Goal: Task Accomplishment & Management: Use online tool/utility

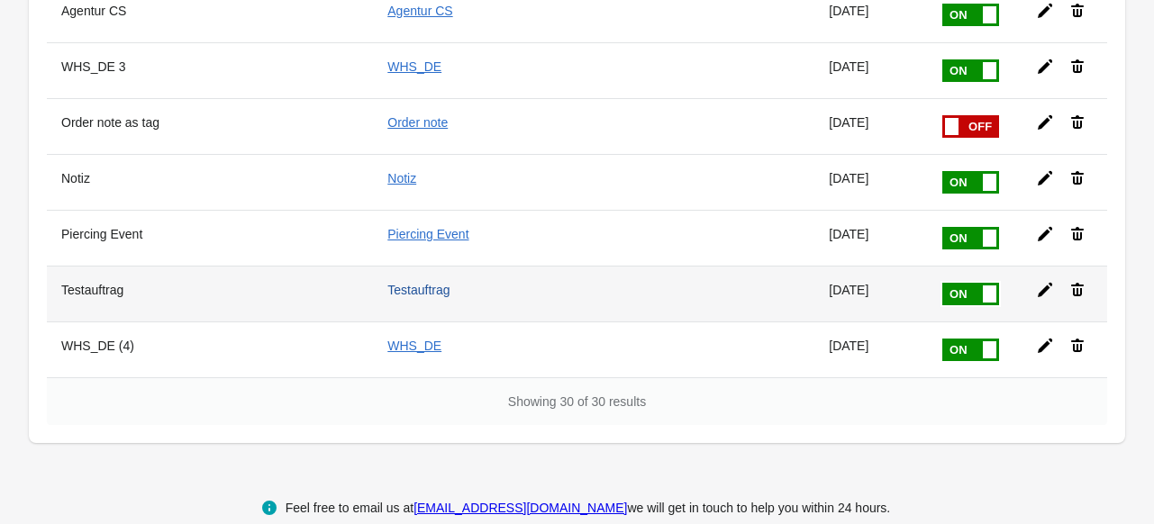
scroll to position [1488, 0]
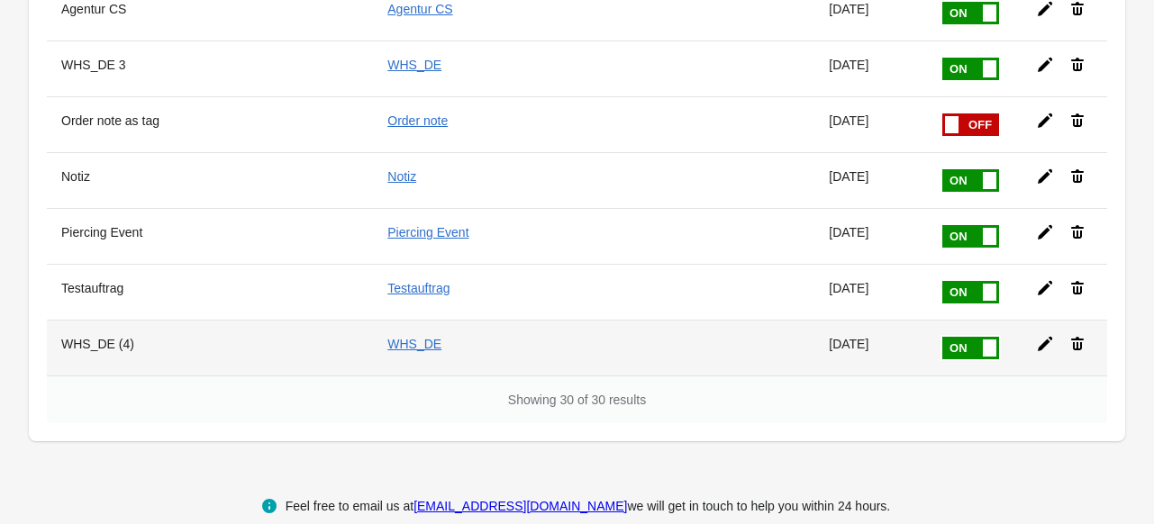
click at [1036, 335] on icon at bounding box center [1045, 344] width 18 height 18
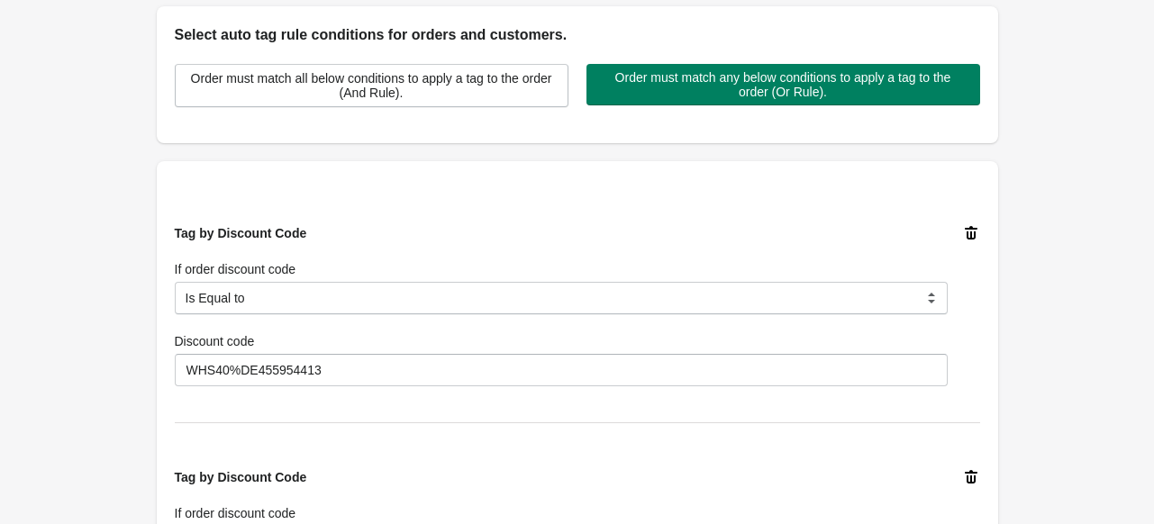
scroll to position [1480, 0]
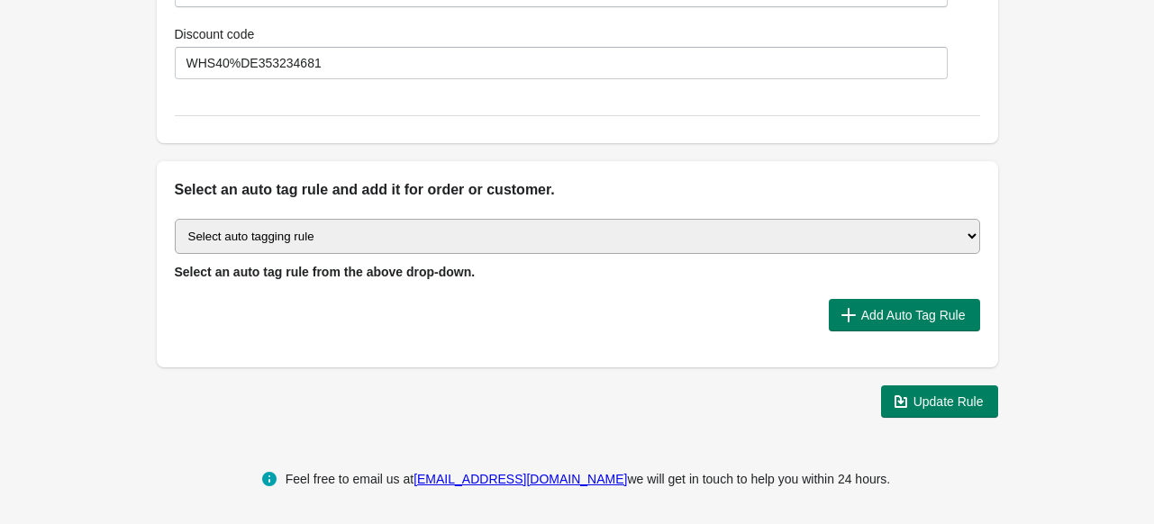
click at [285, 227] on select "Select auto tagging rule Tag by order amount Tag based on the order count (Volu…" at bounding box center [577, 236] width 805 height 35
select select "7"
click at [175, 219] on select "Select auto tagging rule Tag by order amount Tag based on the order count (Volu…" at bounding box center [577, 236] width 805 height 35
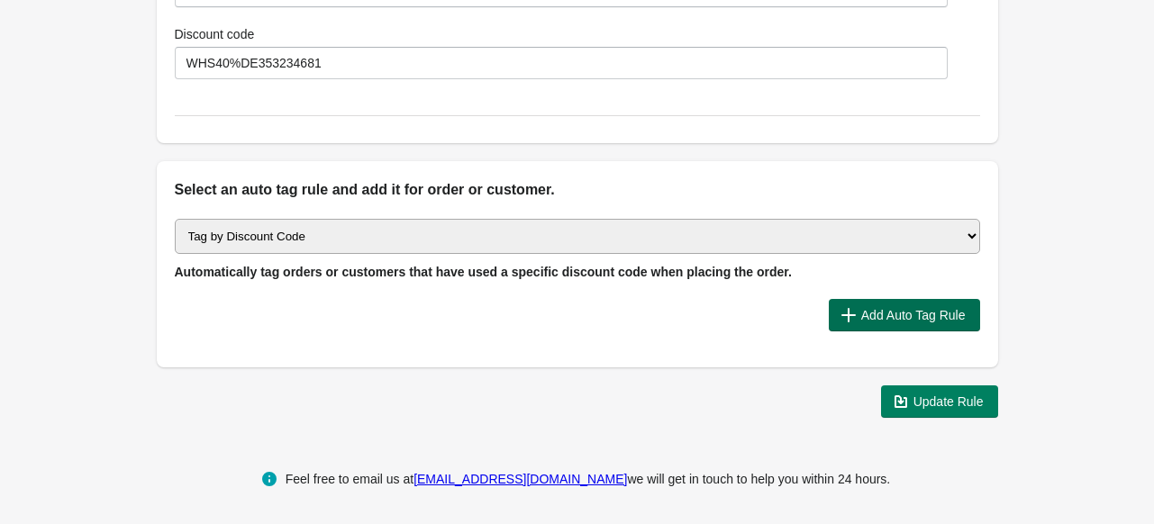
click at [853, 316] on icon "button" at bounding box center [848, 315] width 18 height 18
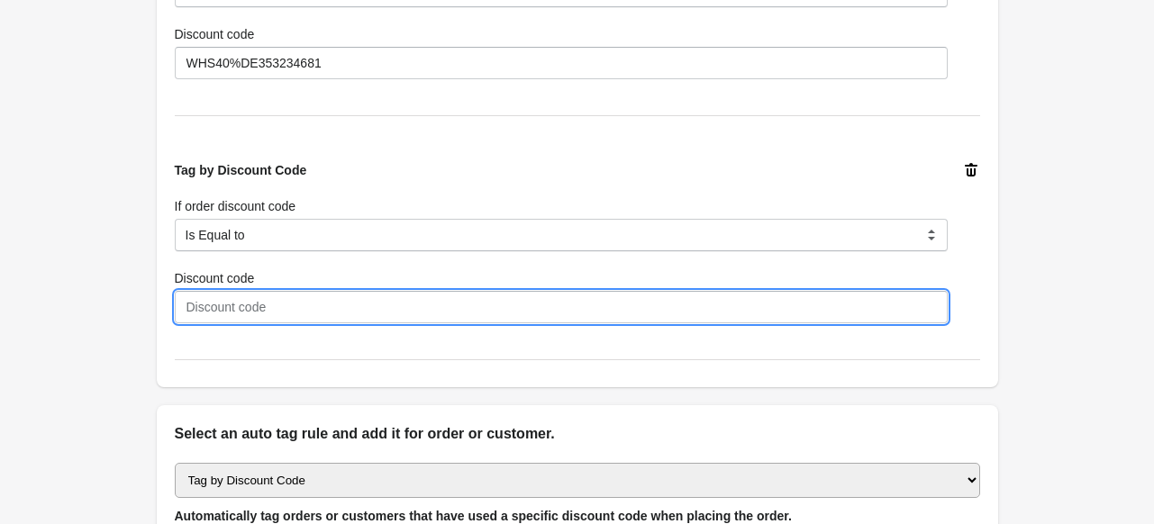
click at [256, 295] on input "Discount code" at bounding box center [561, 307] width 773 height 32
paste input "WHS20%DE353234681"
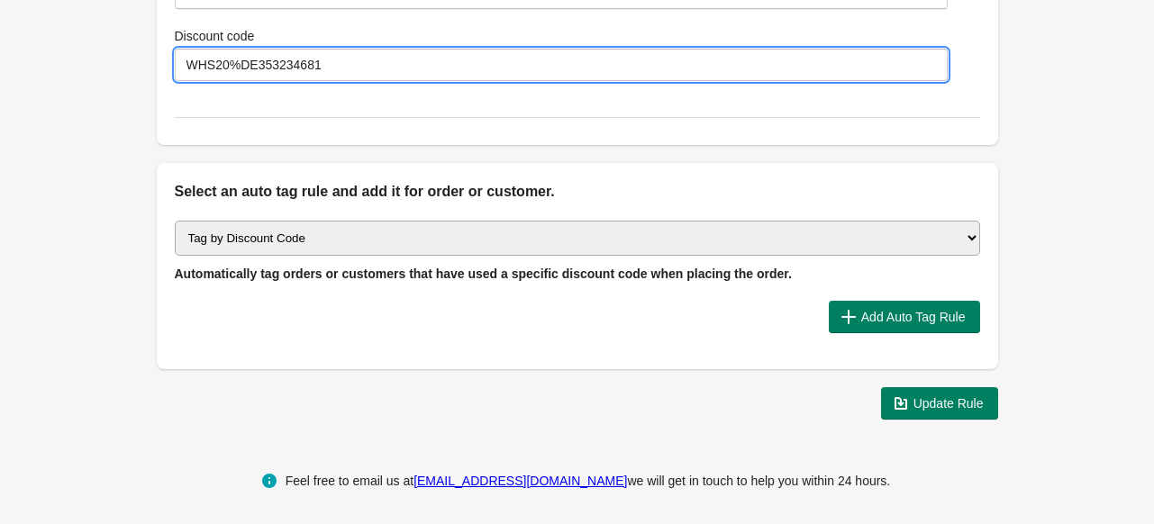
scroll to position [1723, 0]
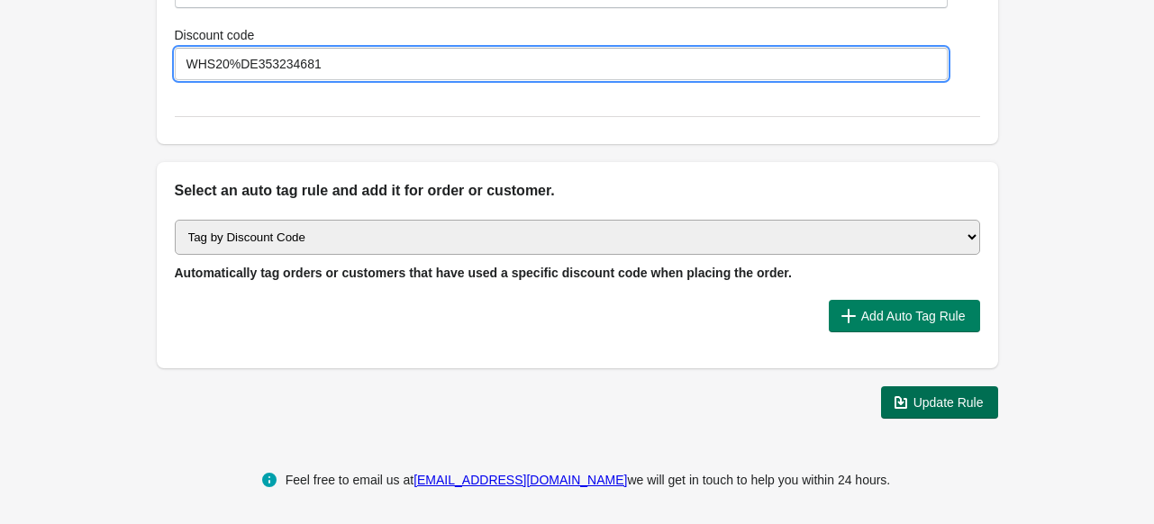
type input "WHS20%DE353234681"
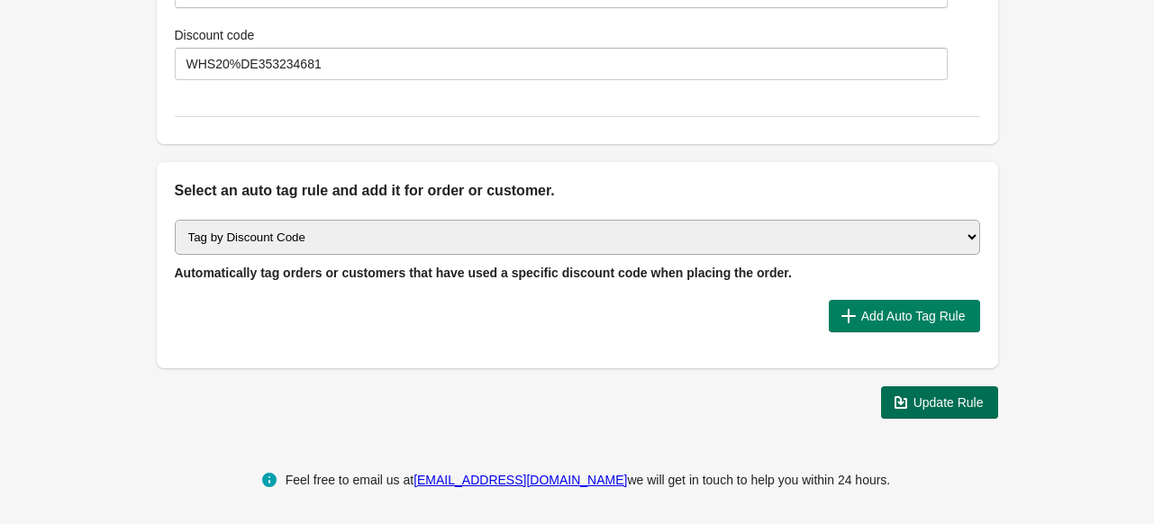
click at [922, 401] on span "Update Rule" at bounding box center [948, 402] width 70 height 14
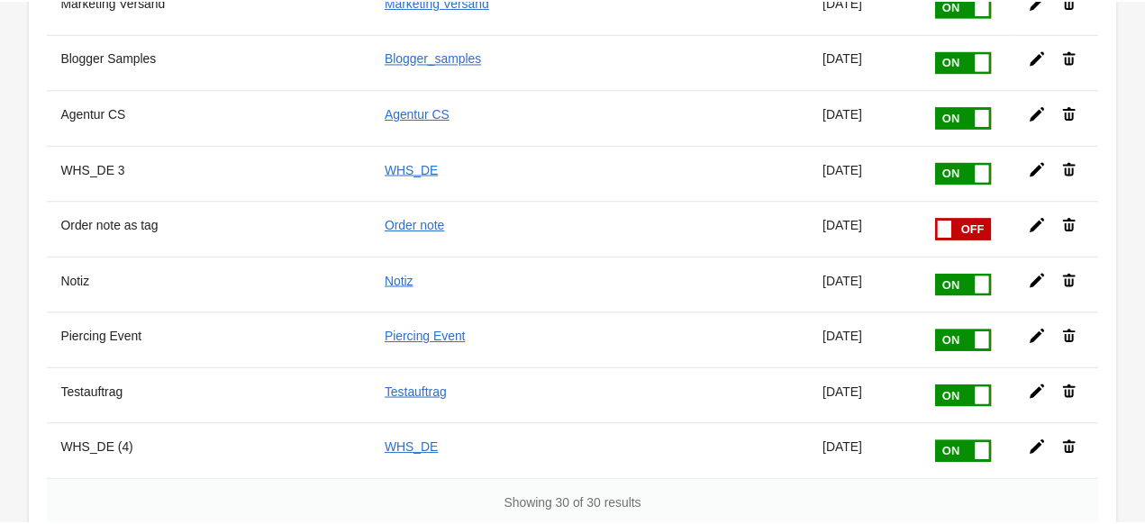
scroll to position [1488, 0]
